Goal: Task Accomplishment & Management: Manage account settings

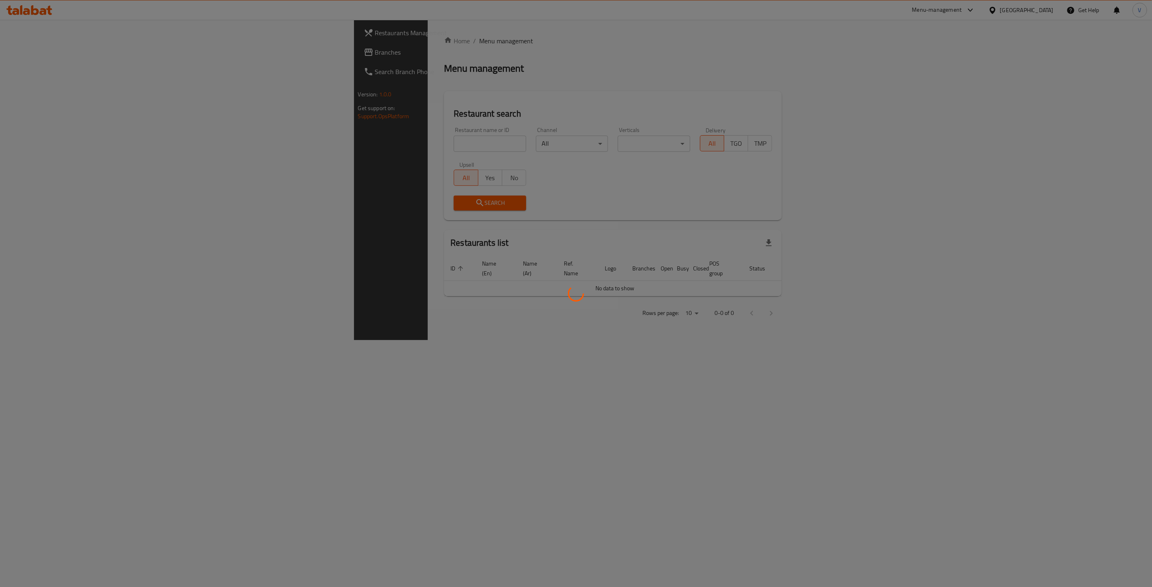
drag, startPoint x: 0, startPoint y: 0, endPoint x: 15, endPoint y: 52, distance: 54.5
click at [10, 53] on div at bounding box center [576, 293] width 1152 height 587
click at [18, 51] on div at bounding box center [576, 293] width 1152 height 587
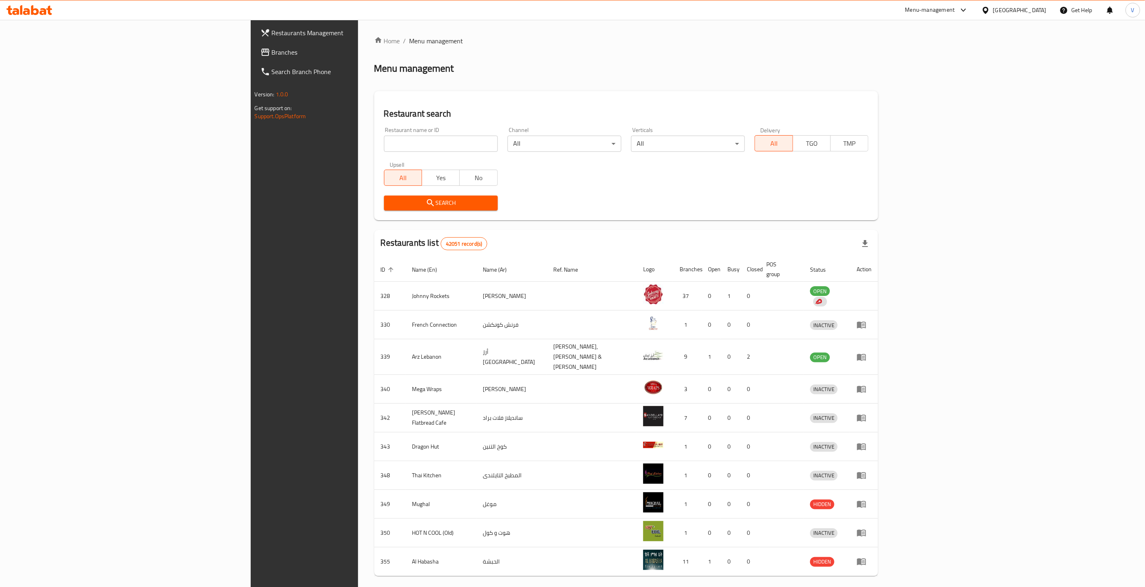
click at [272, 53] on span "Branches" at bounding box center [354, 52] width 164 height 10
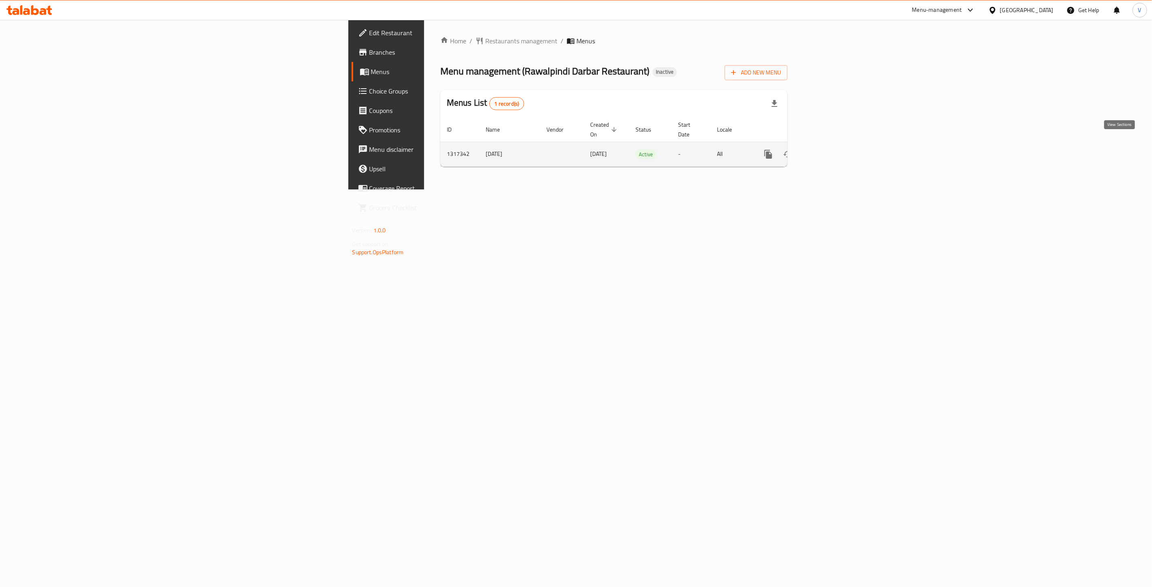
click at [831, 149] on icon "enhanced table" at bounding box center [827, 154] width 10 height 10
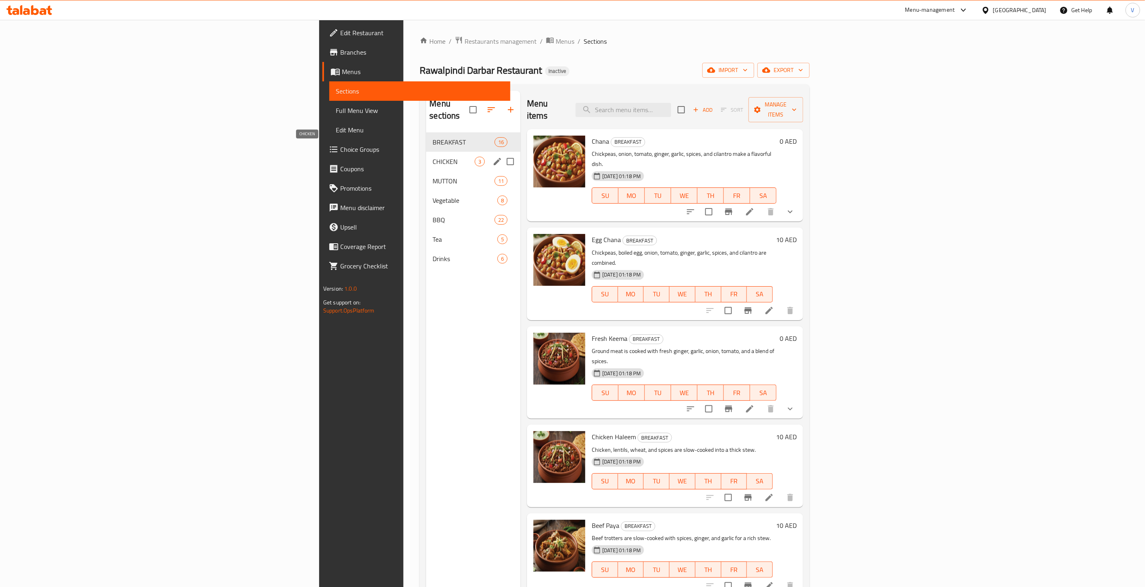
click at [432, 157] on span "CHICKEN" at bounding box center [453, 162] width 42 height 10
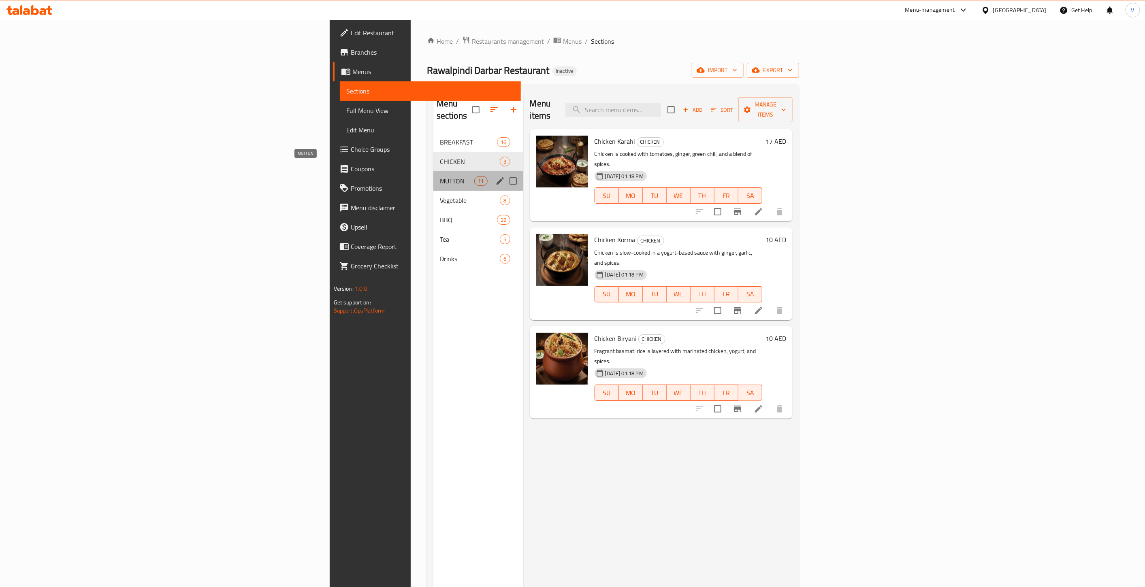
click at [440, 176] on span "MUTTON" at bounding box center [457, 181] width 34 height 10
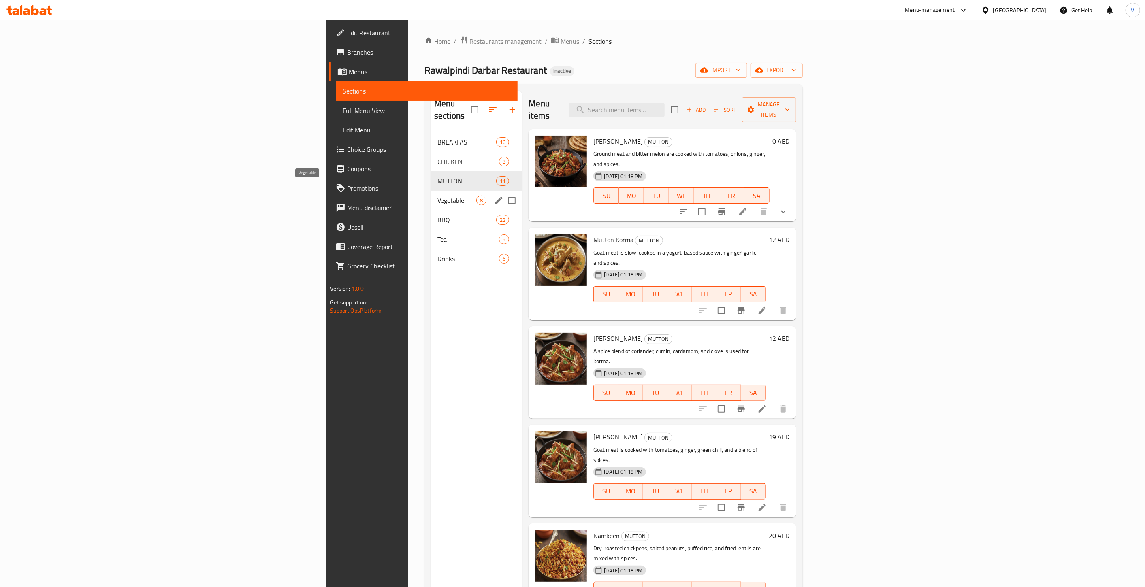
click at [437, 196] on span "Vegetable" at bounding box center [456, 201] width 39 height 10
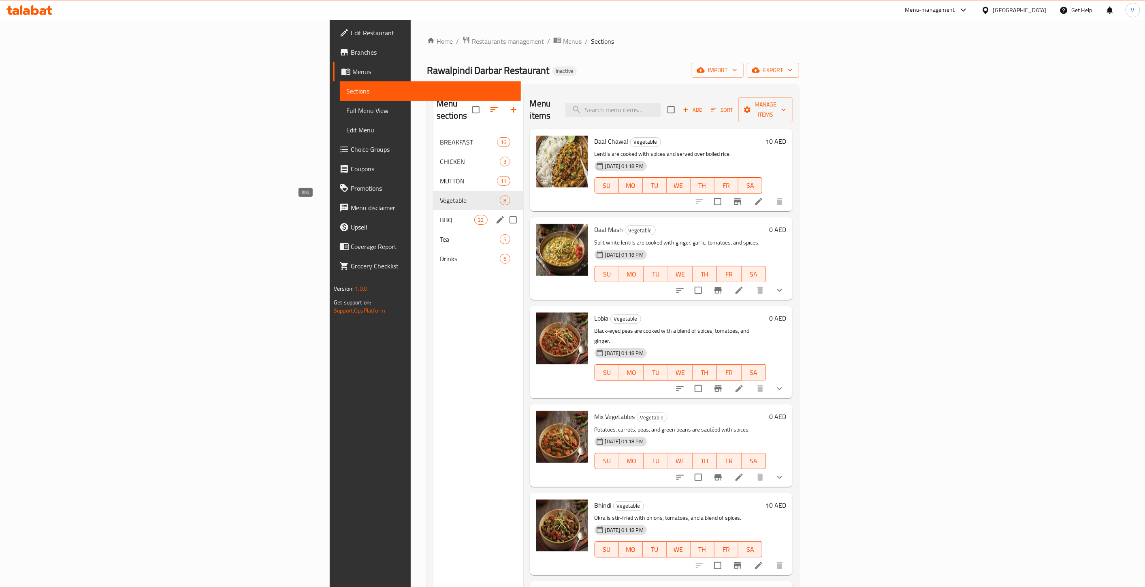
click at [440, 215] on span "BBQ" at bounding box center [457, 220] width 34 height 10
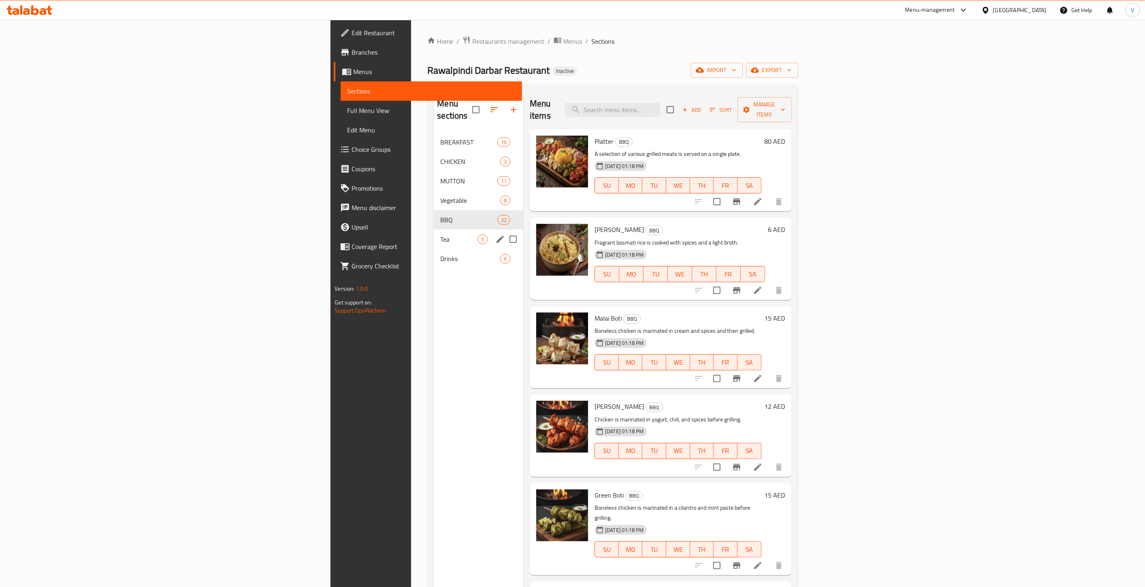
click at [440, 234] on span "Tea" at bounding box center [458, 239] width 37 height 10
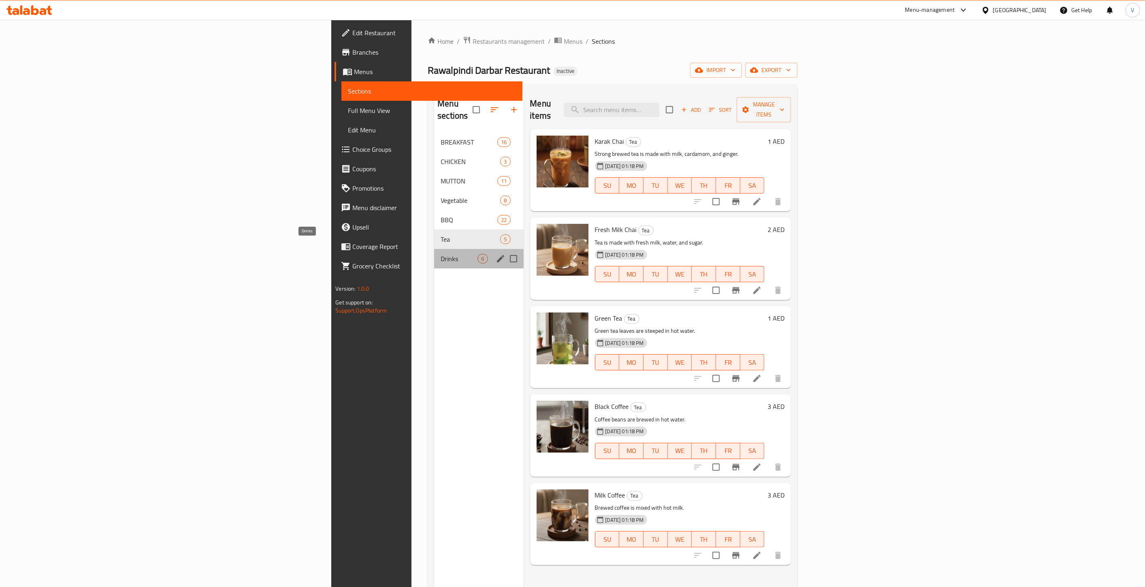
click at [441, 254] on span "Drinks" at bounding box center [459, 259] width 37 height 10
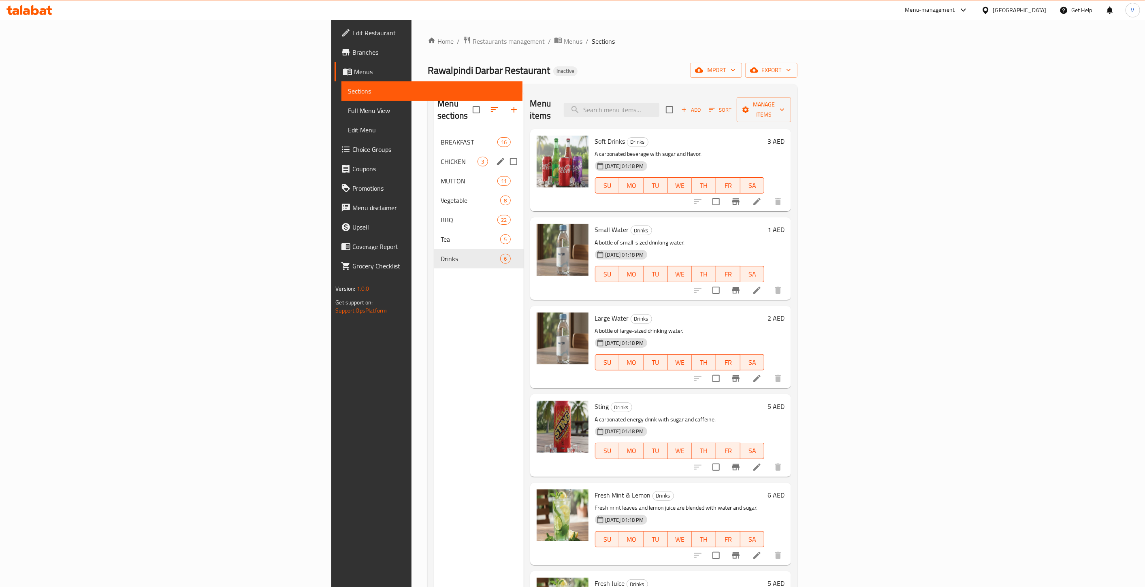
click at [434, 152] on div "CHICKEN 3" at bounding box center [478, 161] width 89 height 19
